Goal: Task Accomplishment & Management: Use online tool/utility

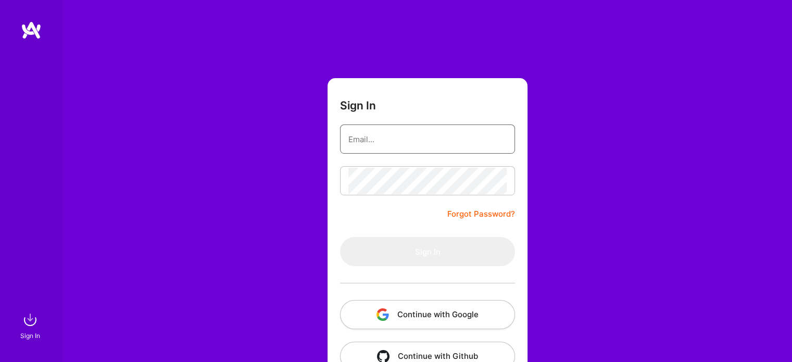
click at [418, 139] on input "email" at bounding box center [427, 139] width 158 height 27
type input "[EMAIL_ADDRESS][DOMAIN_NAME]"
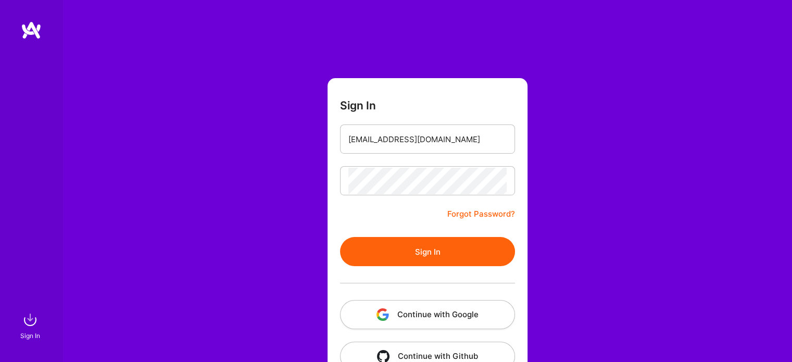
click at [410, 247] on button "Sign In" at bounding box center [427, 251] width 175 height 29
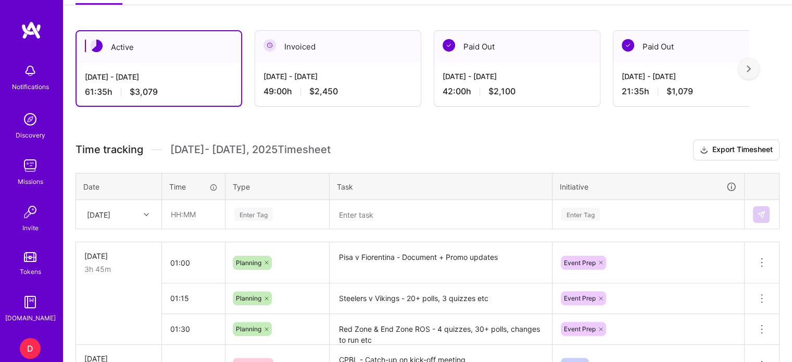
scroll to position [216, 0]
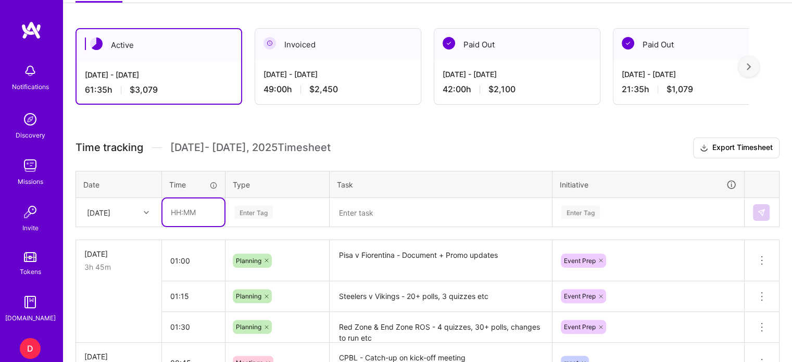
click at [167, 210] on input "text" at bounding box center [193, 212] width 62 height 28
type input "01:45"
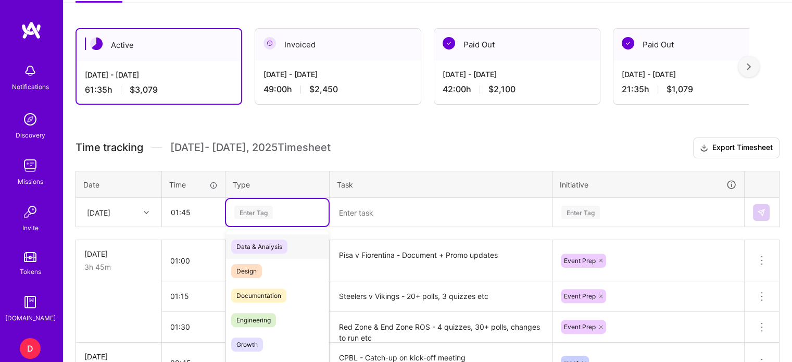
click at [247, 209] on div "option Data & Analysis focused, 0 of 2. 17 results available. Use Up and Down t…" at bounding box center [277, 212] width 103 height 27
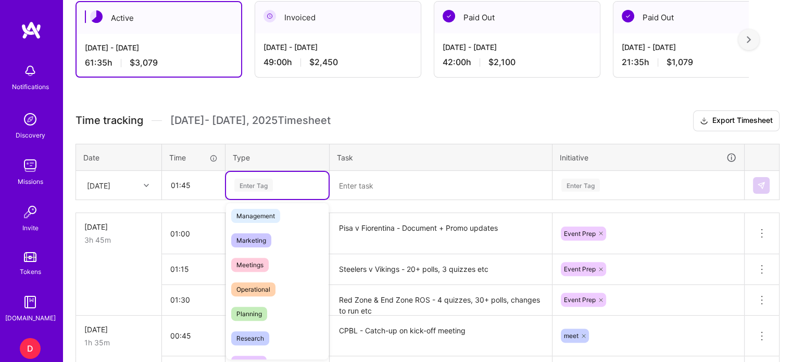
scroll to position [174, 0]
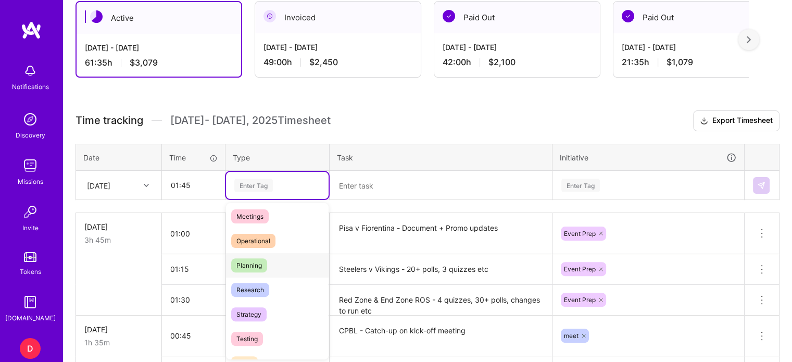
click at [254, 262] on span "Planning" at bounding box center [249, 265] width 36 height 14
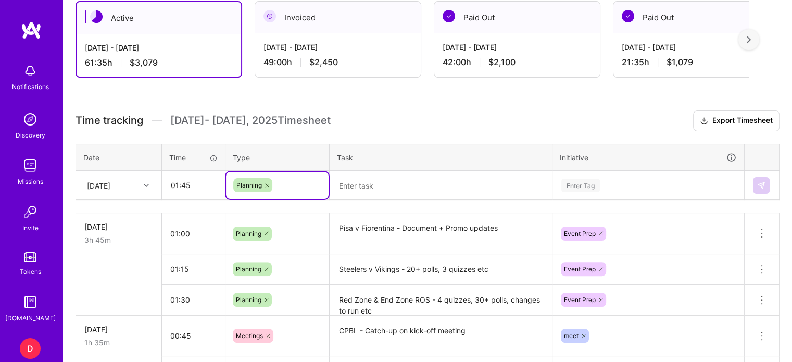
click at [358, 183] on textarea at bounding box center [441, 185] width 220 height 27
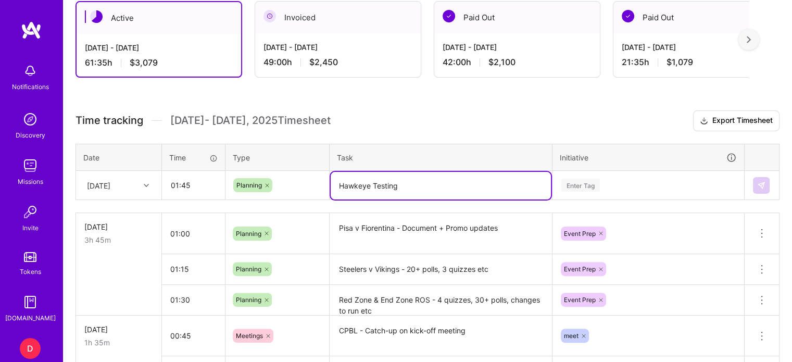
click at [271, 183] on div at bounding box center [267, 185] width 10 height 14
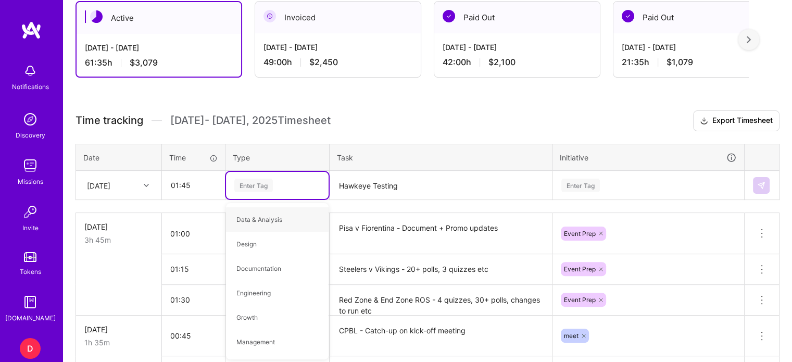
click at [266, 183] on div "Enter Tag" at bounding box center [253, 185] width 39 height 16
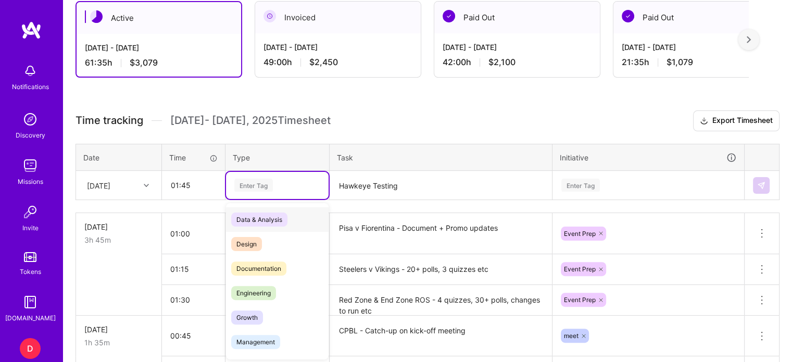
click at [266, 183] on div "Enter Tag" at bounding box center [253, 185] width 39 height 16
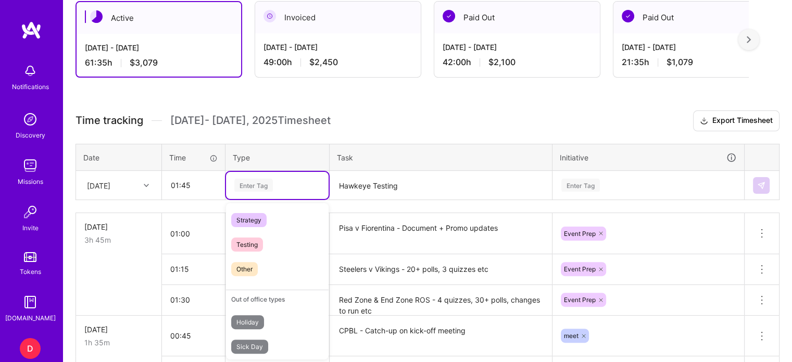
scroll to position [270, 0]
click at [247, 242] on span "Testing" at bounding box center [247, 243] width 32 height 14
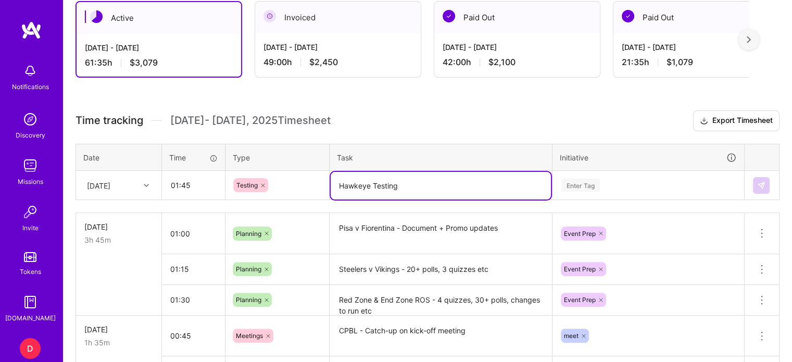
click at [410, 185] on textarea "Hawkeye Testing" at bounding box center [441, 186] width 220 height 28
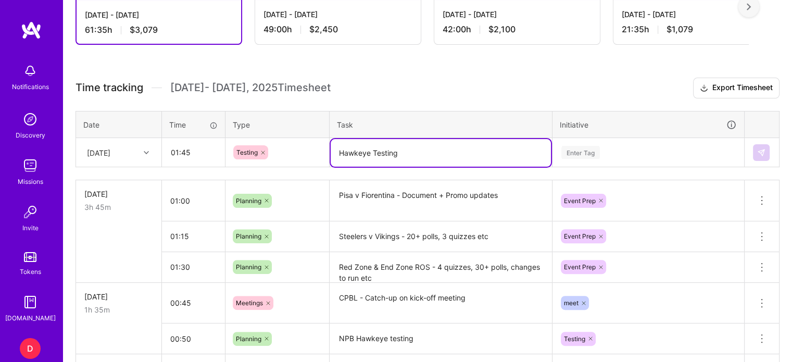
click at [585, 166] on div "Enter Tag" at bounding box center [648, 152] width 191 height 27
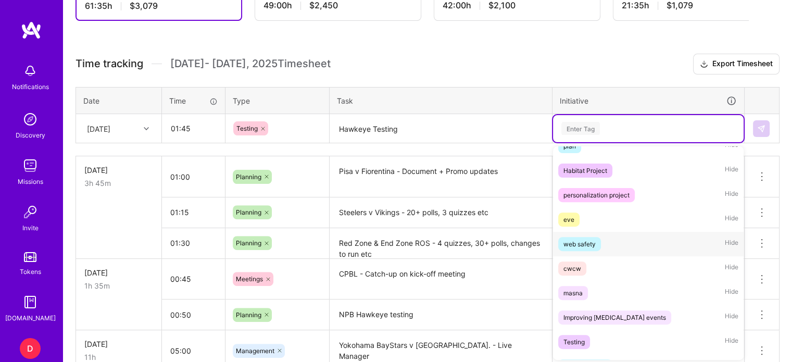
scroll to position [668, 0]
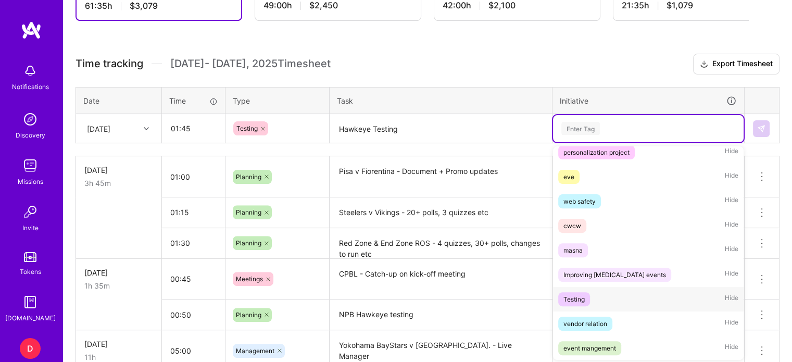
click at [575, 297] on div "Testing" at bounding box center [573, 299] width 21 height 11
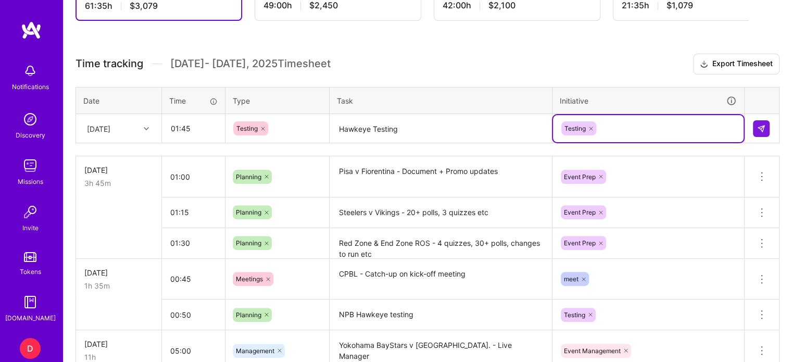
click at [452, 128] on textarea "Hawkeye Testing" at bounding box center [441, 129] width 220 height 28
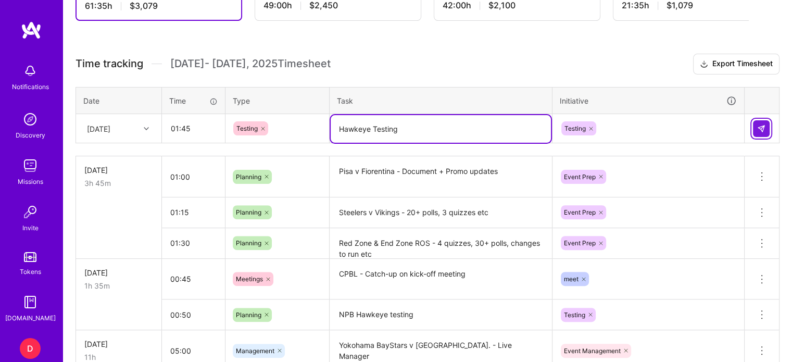
type textarea "Hawkeye Testing"
click at [761, 129] on img at bounding box center [761, 128] width 8 height 8
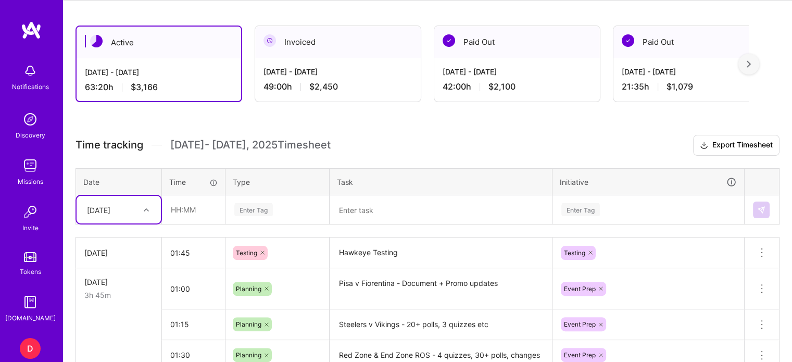
scroll to position [217, 0]
